Goal: Task Accomplishment & Management: Manage account settings

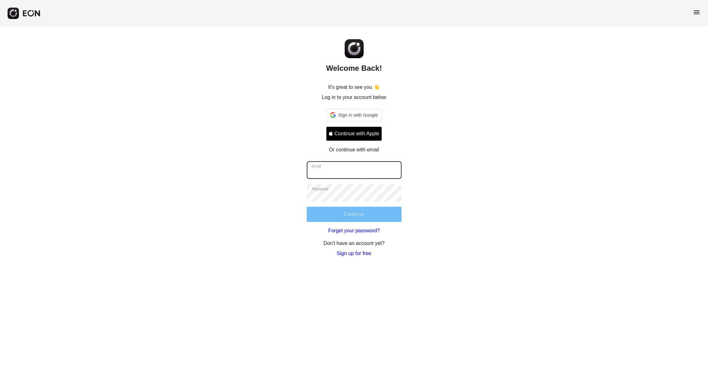
type input "**********"
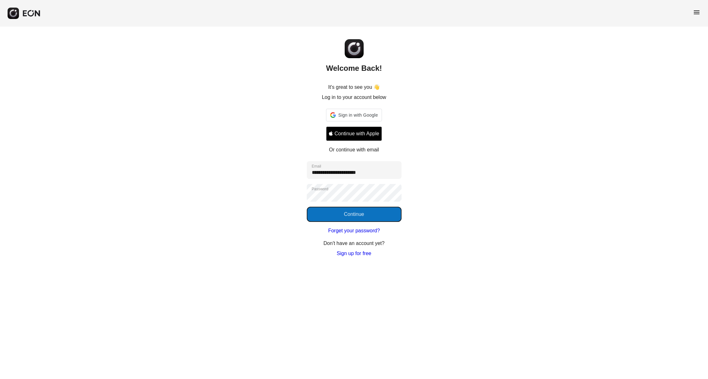
click at [351, 215] on button "Continue" at bounding box center [354, 214] width 95 height 15
